Goal: Task Accomplishment & Management: Complete application form

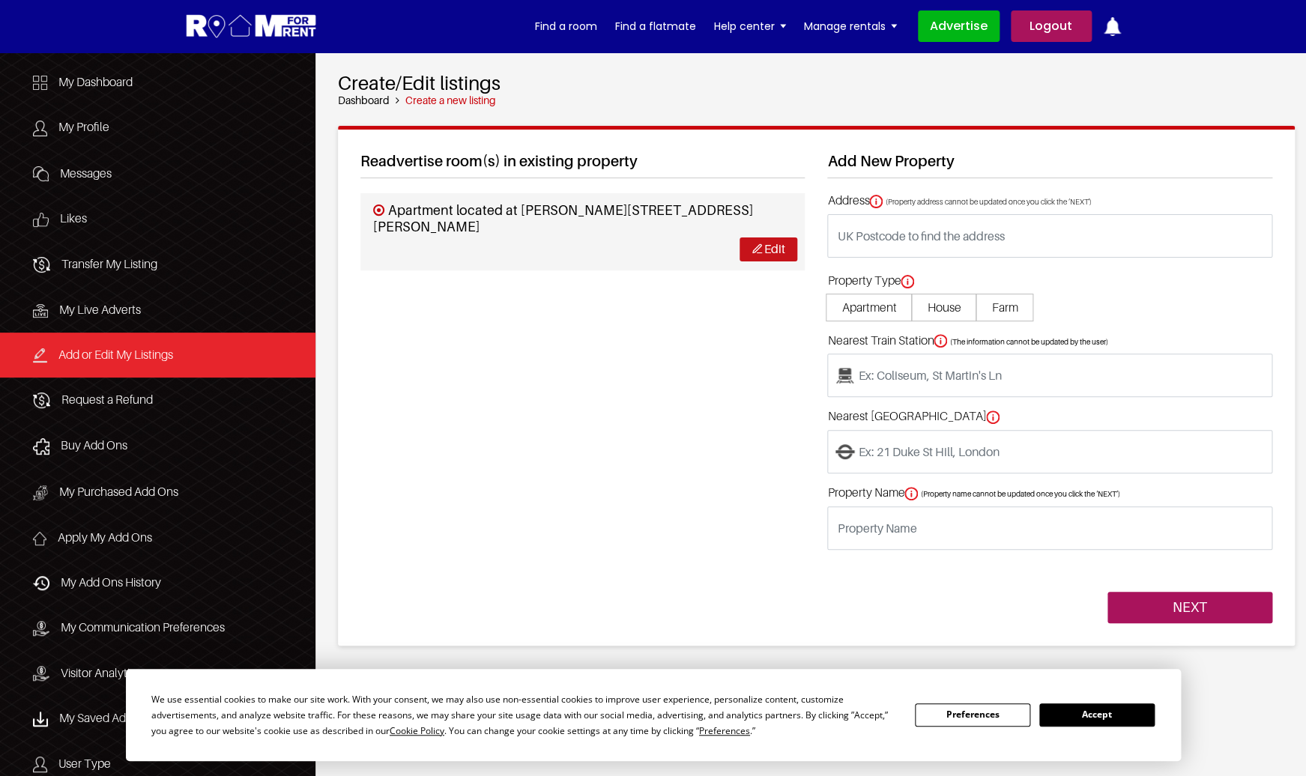
click at [767, 252] on link "Edit" at bounding box center [769, 249] width 58 height 23
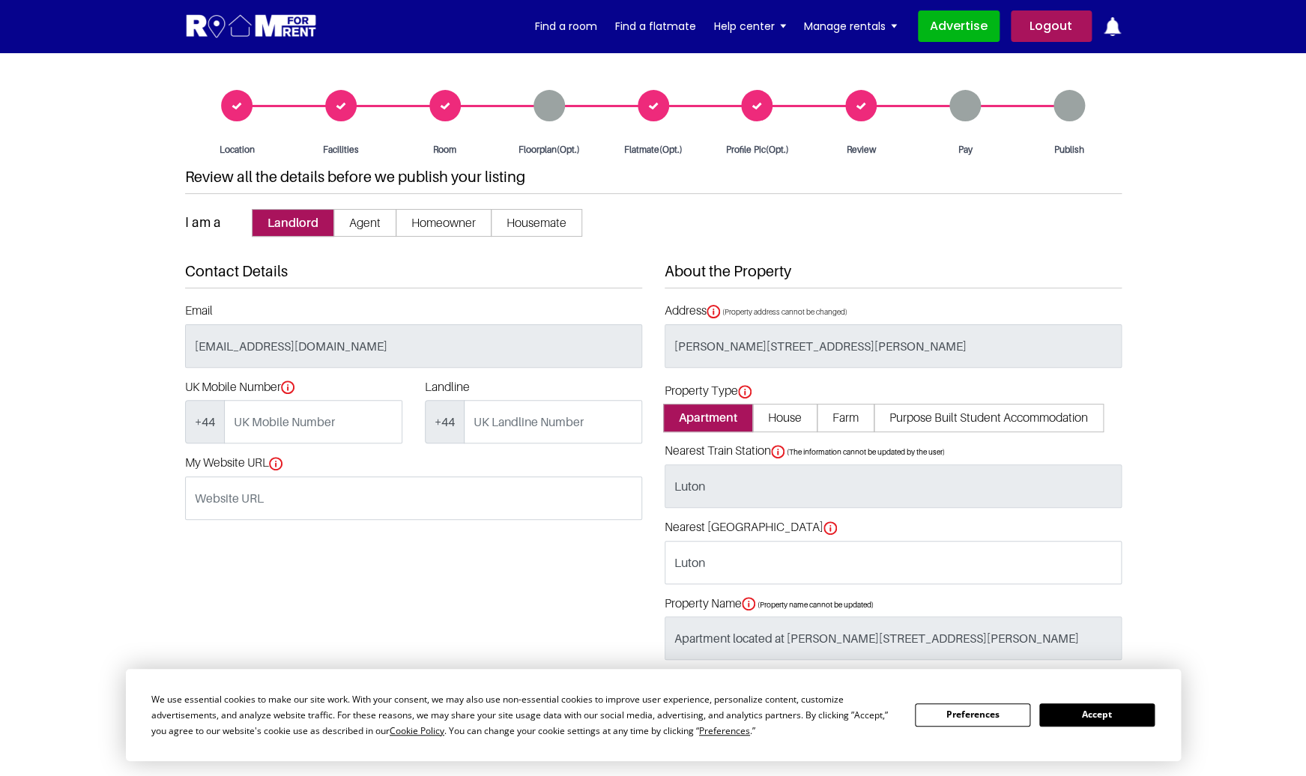
click at [454, 98] on div "Room" at bounding box center [445, 123] width 104 height 67
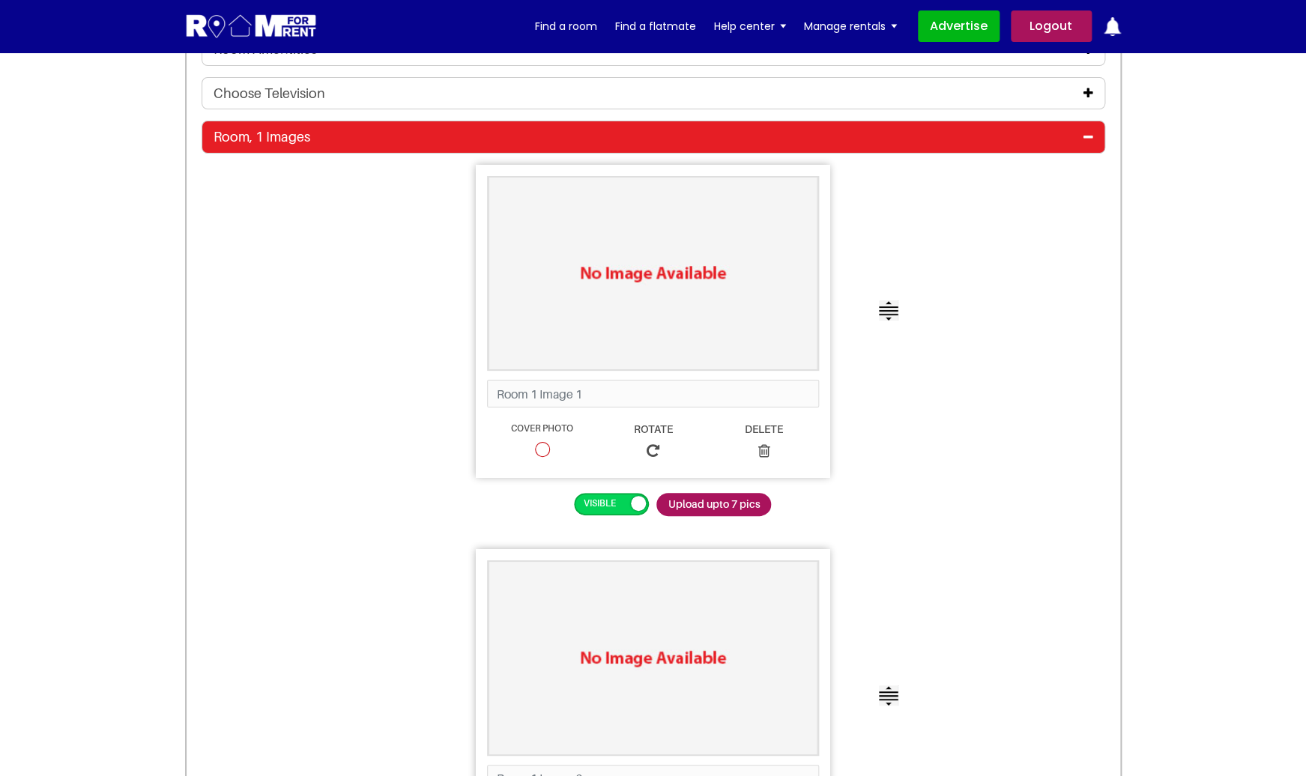
scroll to position [2383, 0]
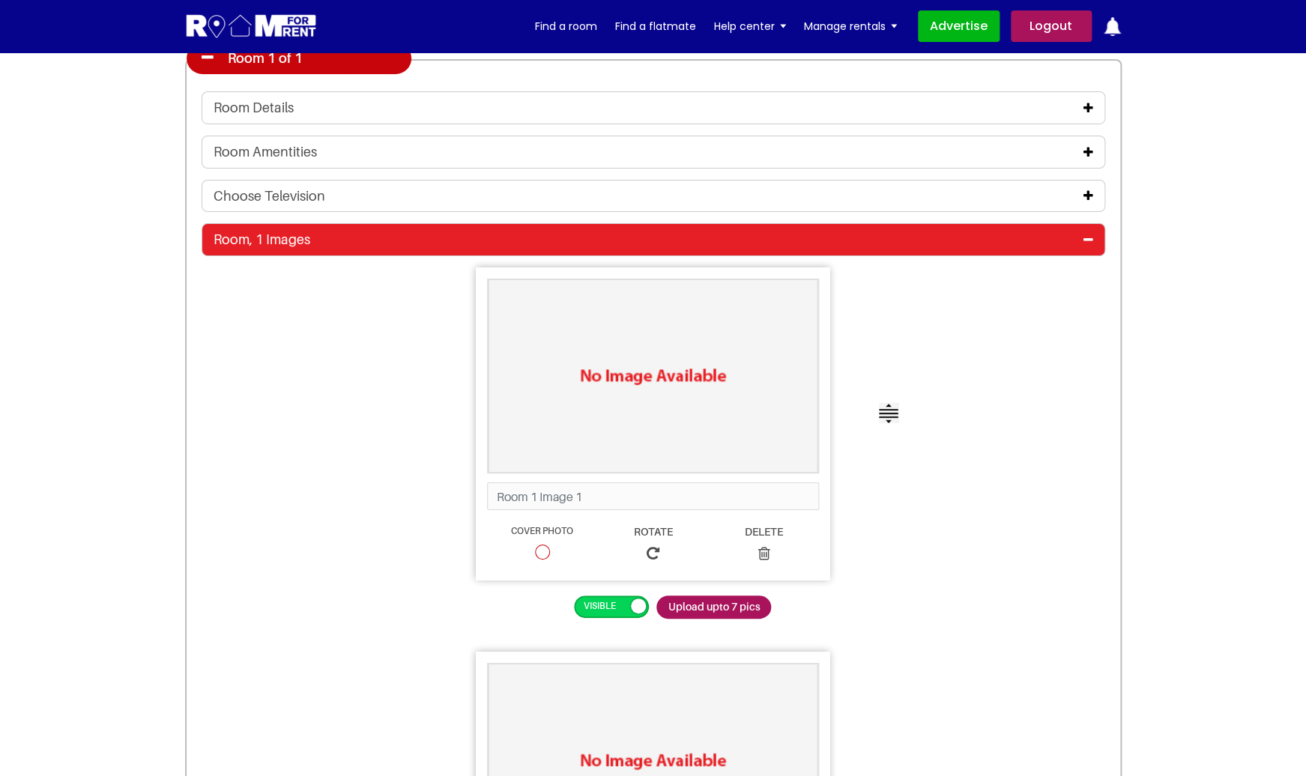
click at [1091, 242] on icon at bounding box center [1088, 240] width 10 height 12
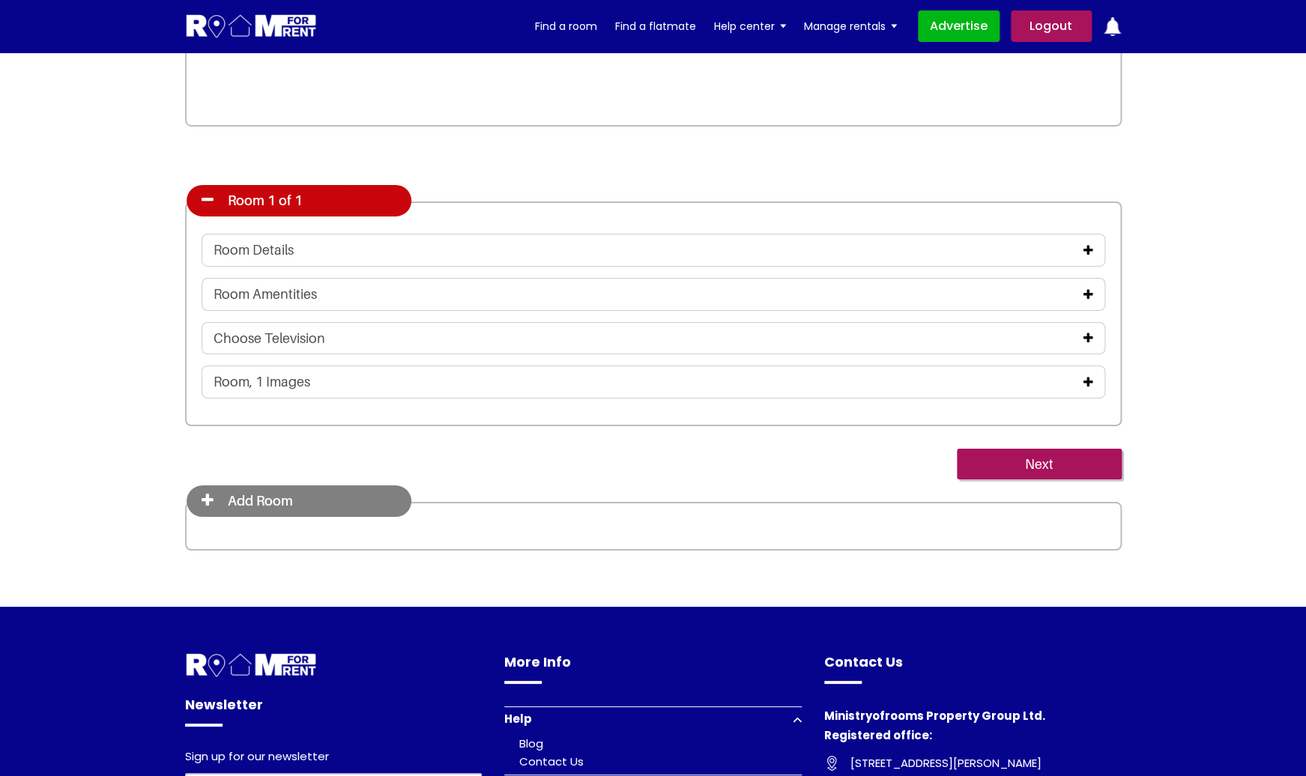
scroll to position [2231, 0]
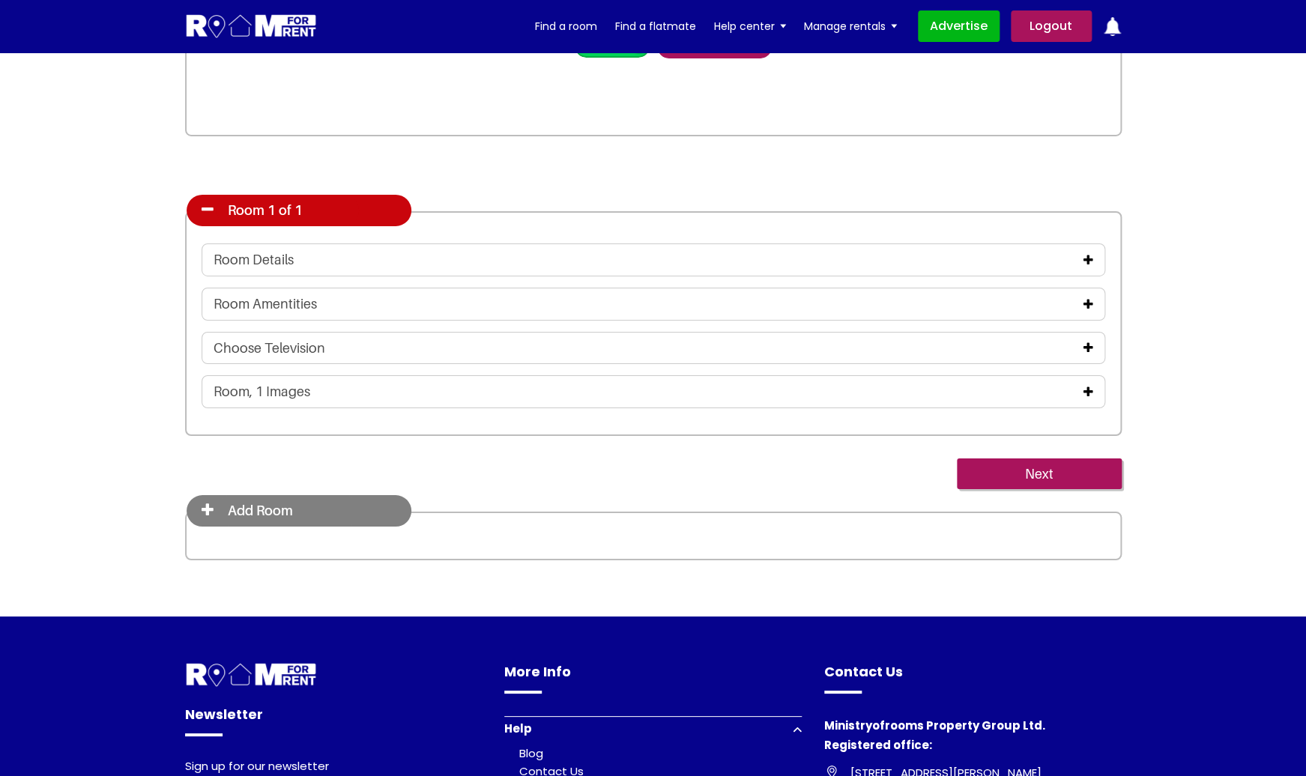
click at [1090, 258] on icon at bounding box center [1088, 260] width 10 height 12
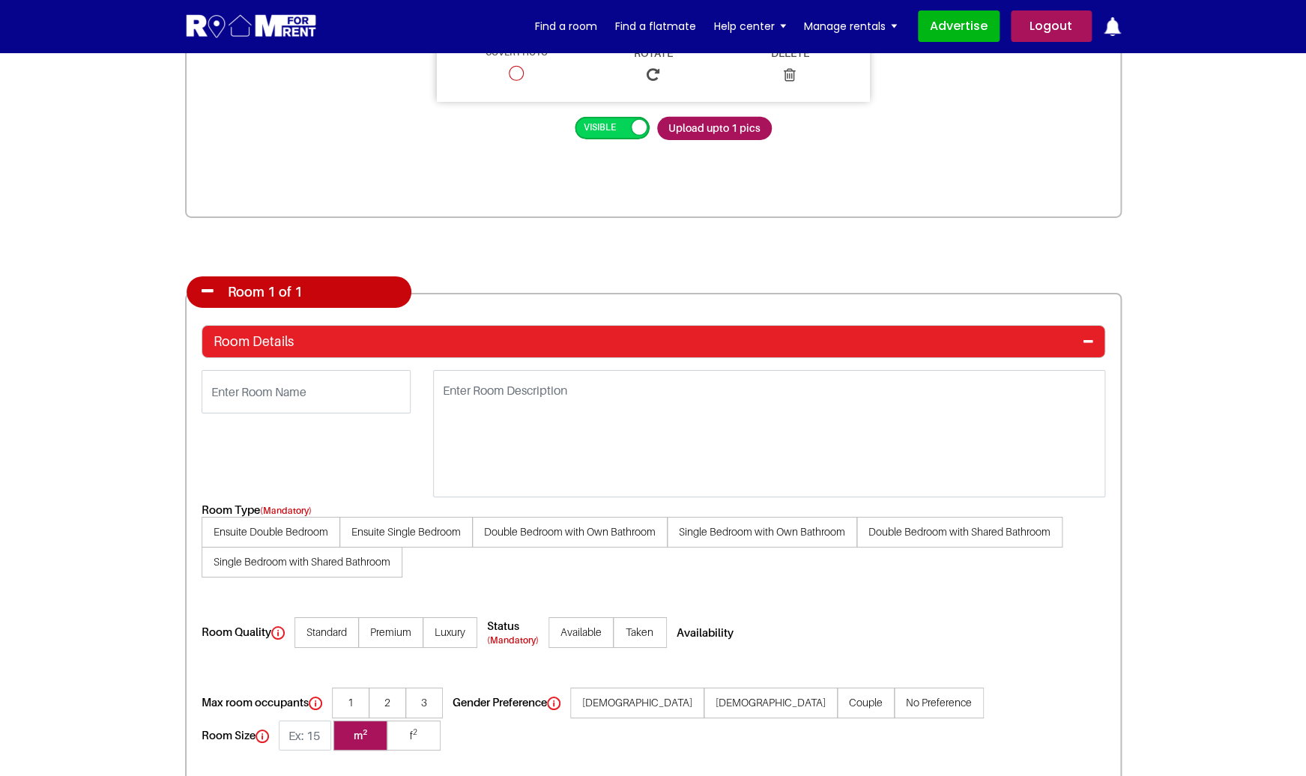
scroll to position [2146, 0]
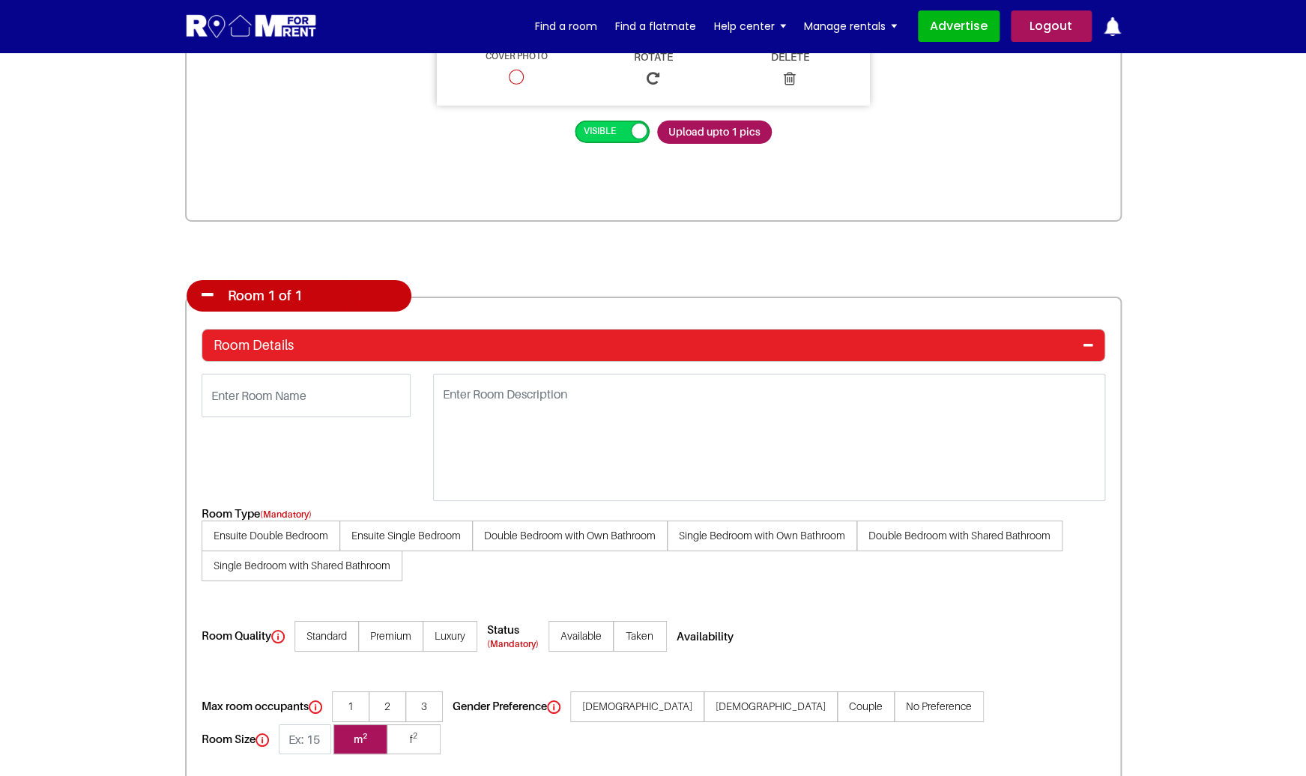
click at [1092, 348] on icon at bounding box center [1088, 345] width 10 height 12
